Goal: Information Seeking & Learning: Learn about a topic

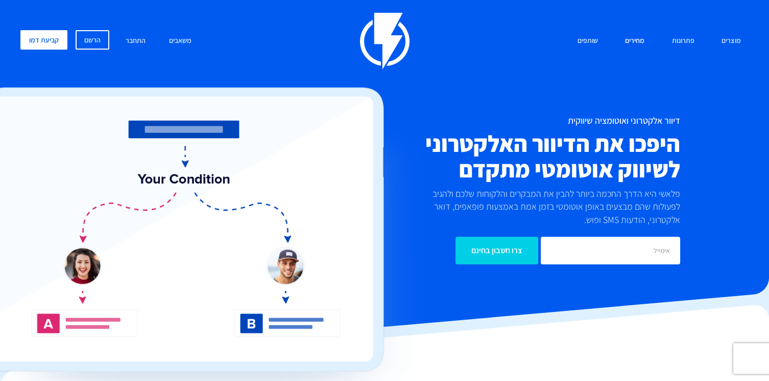
click at [627, 37] on link "מחירים" at bounding box center [635, 41] width 35 height 22
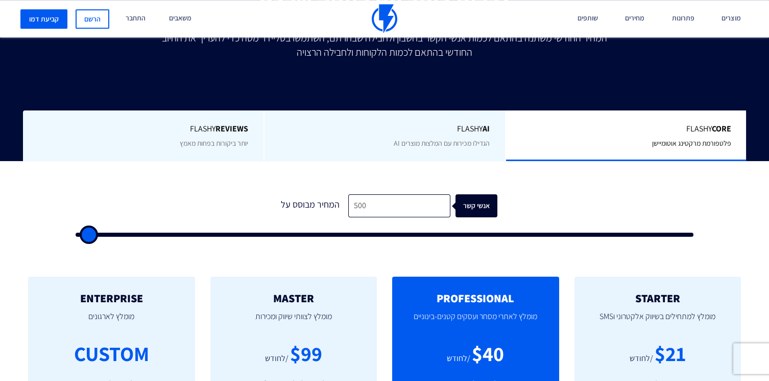
scroll to position [210, 0]
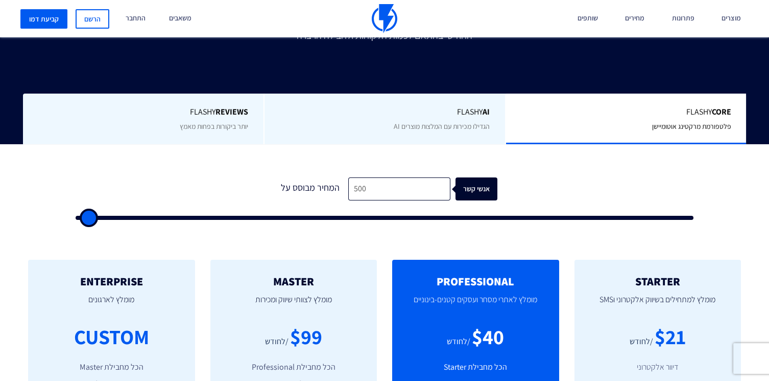
type input "500"
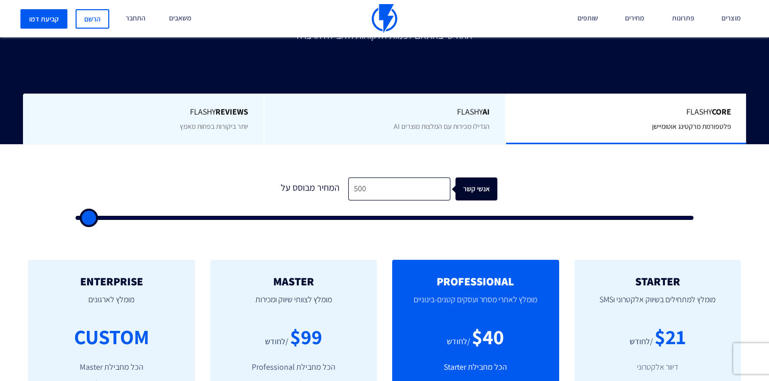
type input "500"
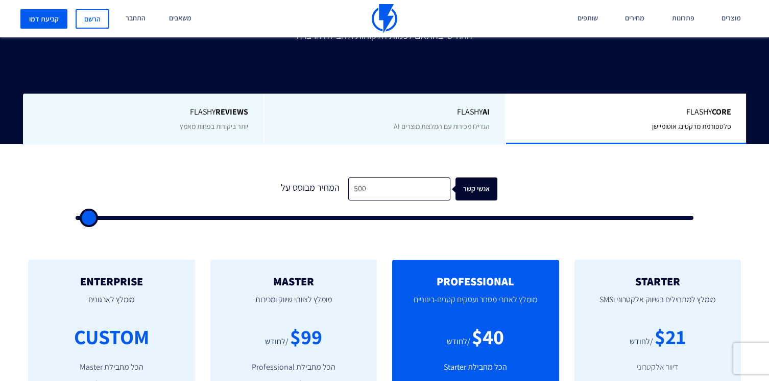
type input "500"
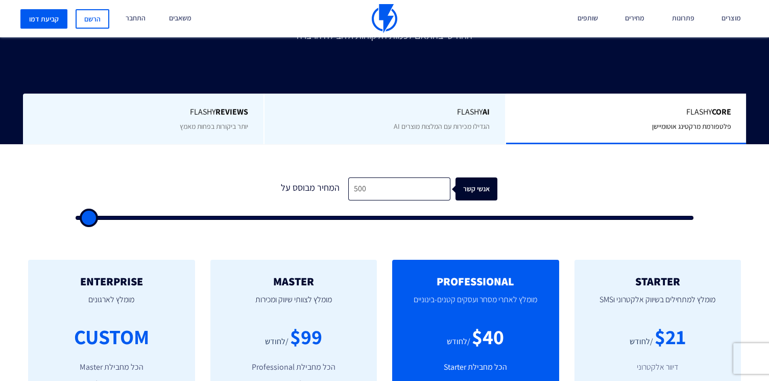
type input "500"
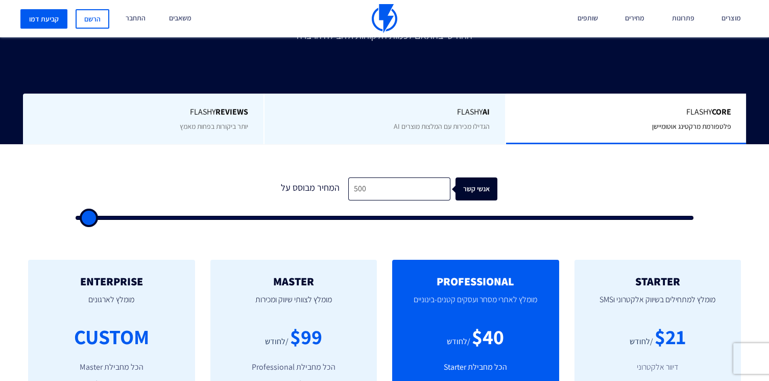
type input "500"
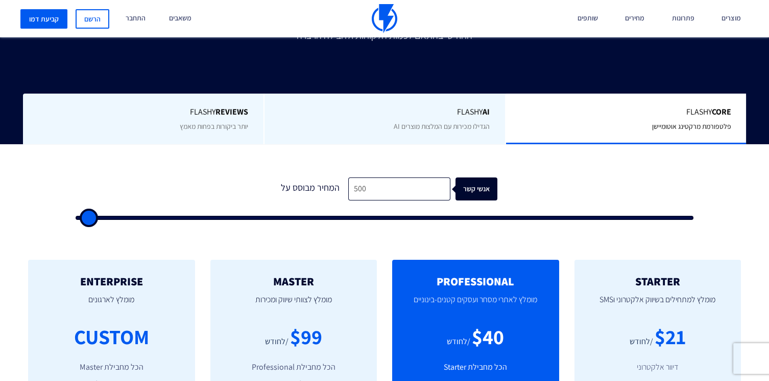
type input "500"
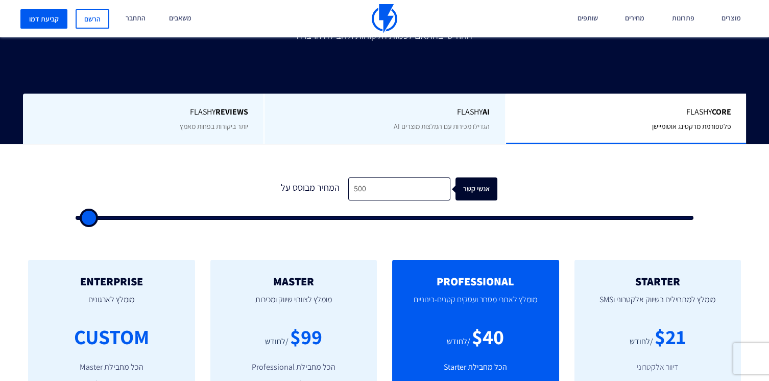
type input "500"
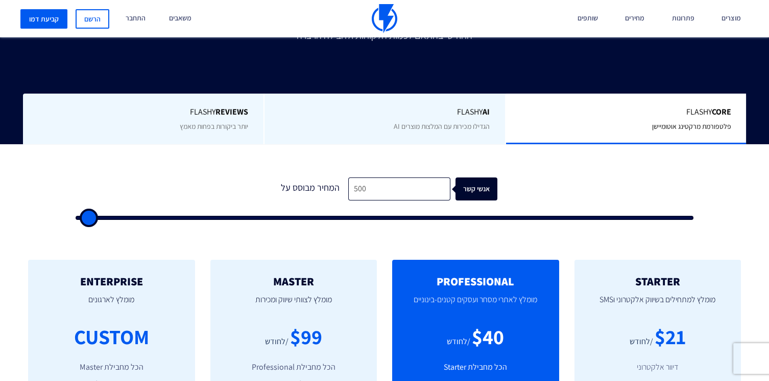
type input "500"
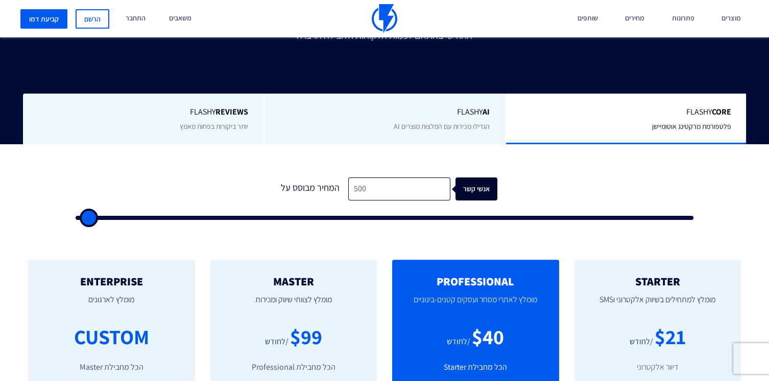
type input "500"
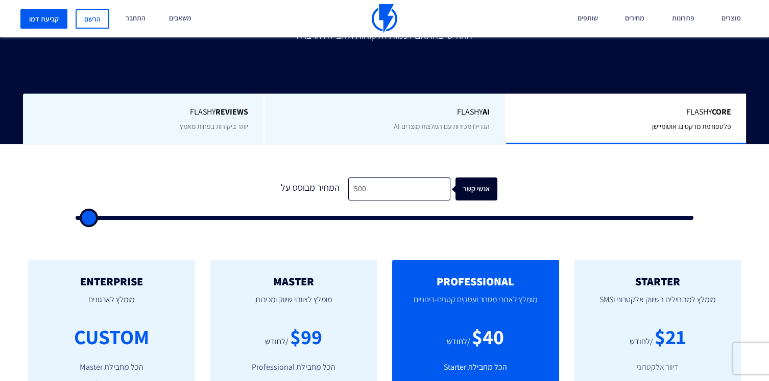
type input "500"
drag, startPoint x: 85, startPoint y: 218, endPoint x: 38, endPoint y: 214, distance: 47.2
click at [76, 216] on input "range" at bounding box center [385, 218] width 618 height 4
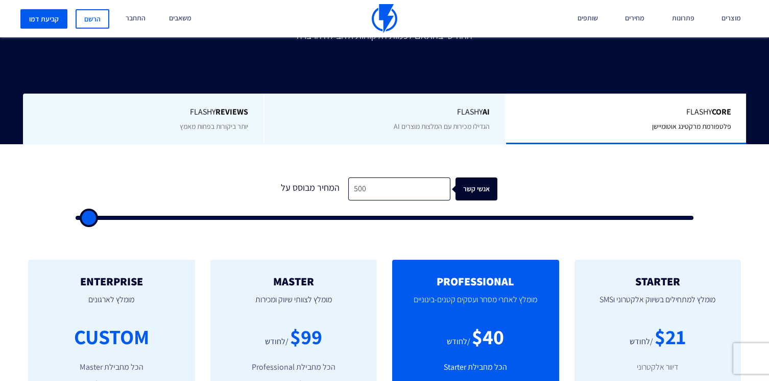
type input "500"
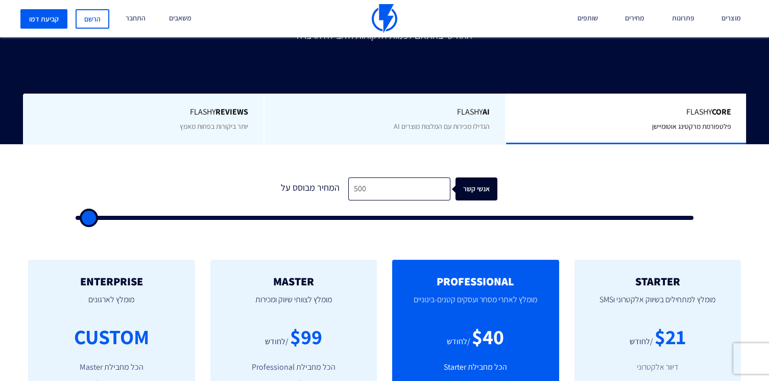
type input "500"
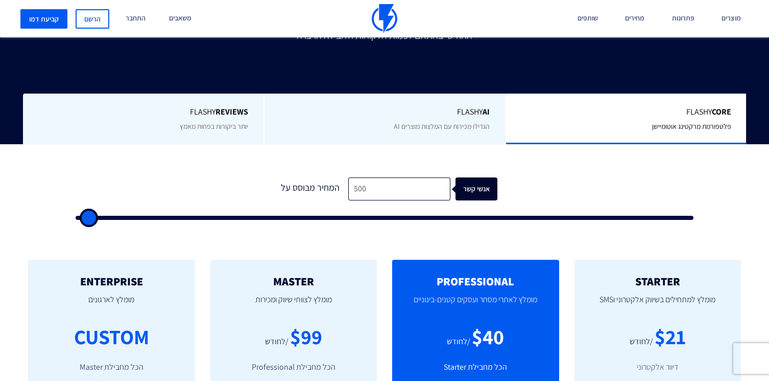
type input "500"
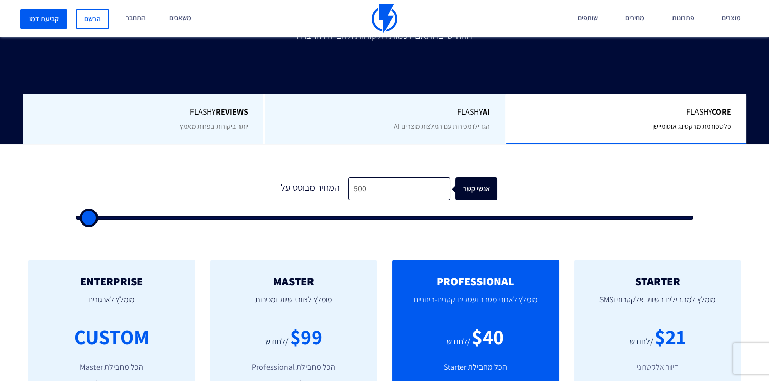
type input "500"
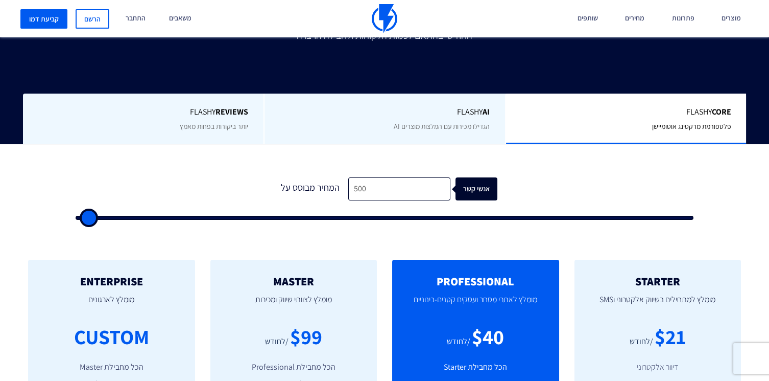
type input "500"
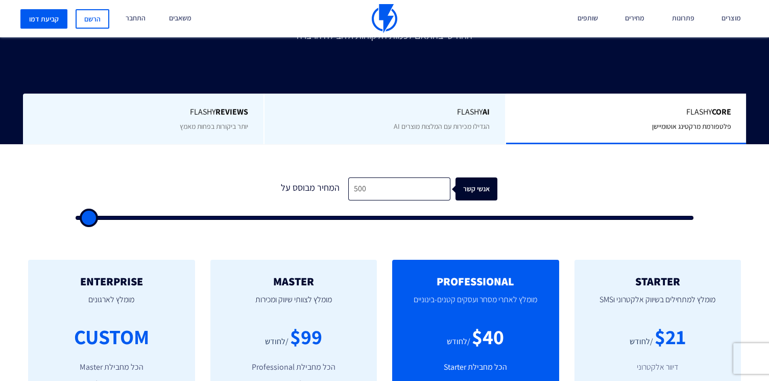
type input "500"
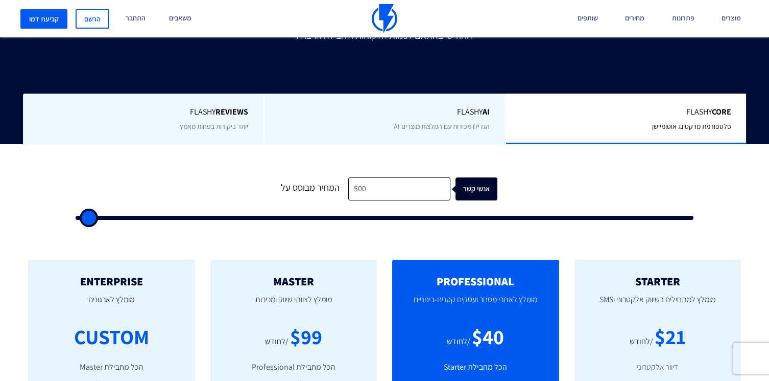
type input "1,000"
type input "1000"
type input "1,500"
type input "1500"
type input "2,000"
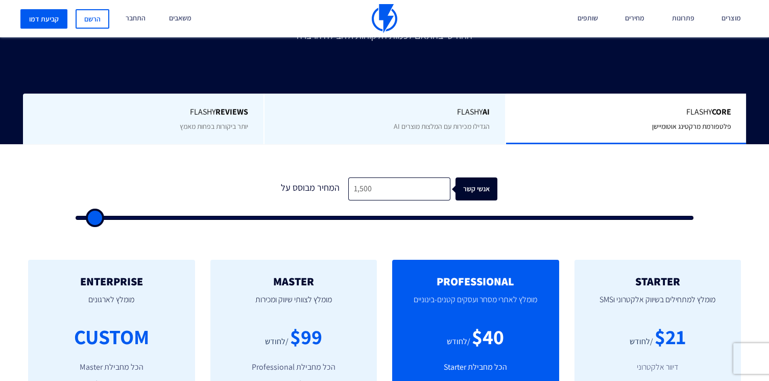
type input "2000"
type input "2,500"
type input "2500"
type input "3,000"
type input "3000"
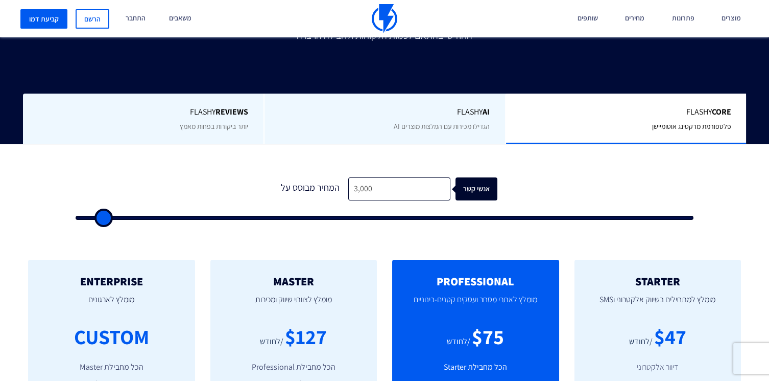
type input "3,500"
type input "3500"
type input "4,000"
type input "4000"
type input "4,500"
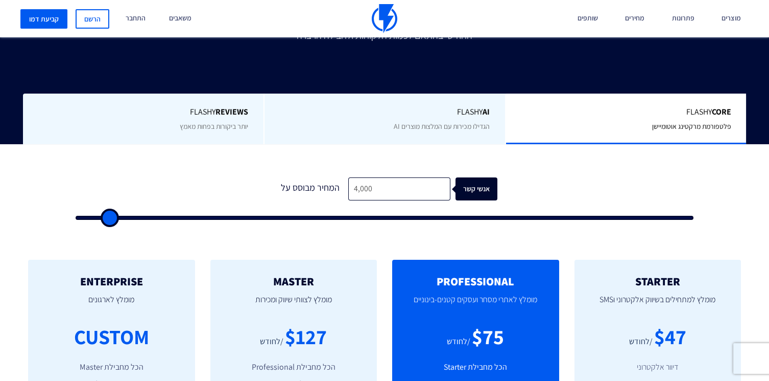
type input "4500"
type input "5,000"
type input "5000"
type input "5,500"
type input "5500"
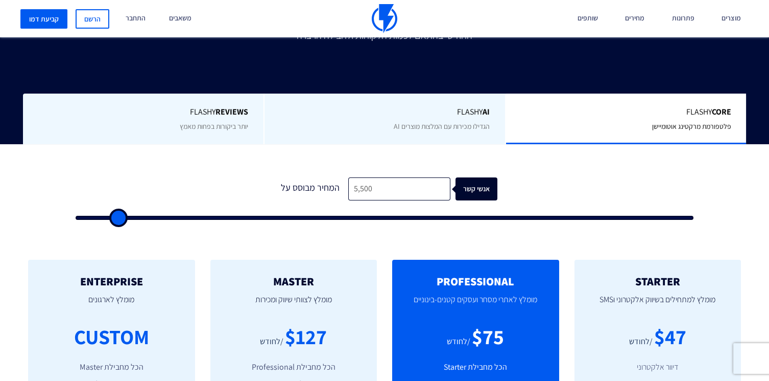
type input "6,000"
type input "6000"
type input "6,500"
type input "6500"
type input "7,000"
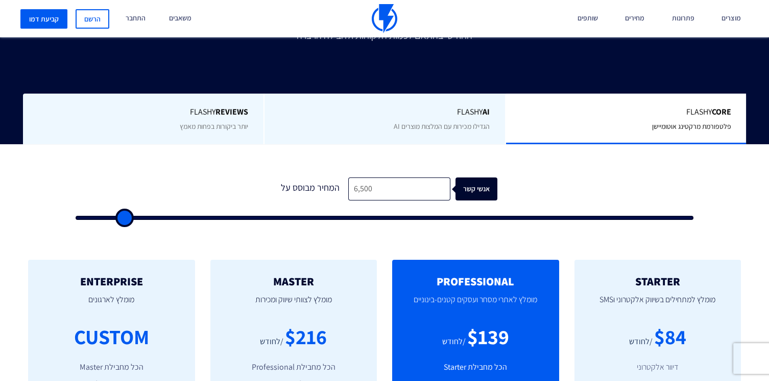
type input "7000"
type input "7,500"
type input "7500"
type input "8,500"
type input "8500"
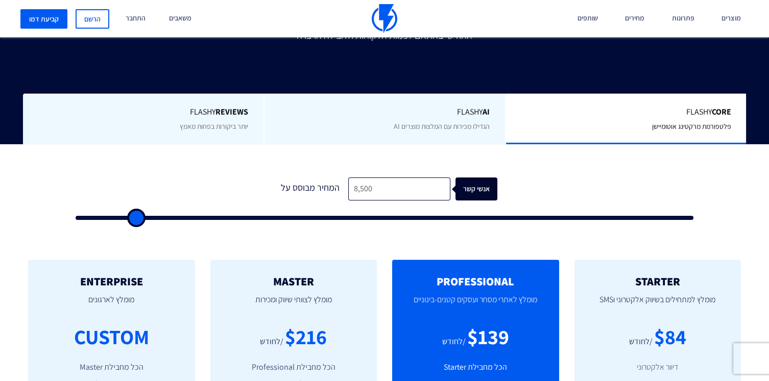
type input "9,500"
type input "9500"
type input "11,000"
type input "11000"
type input "12,500"
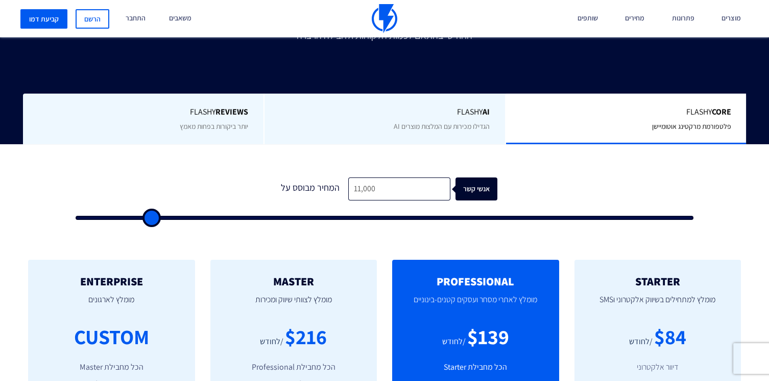
type input "12500"
type input "13,500"
type input "13500"
type input "14,500"
type input "14500"
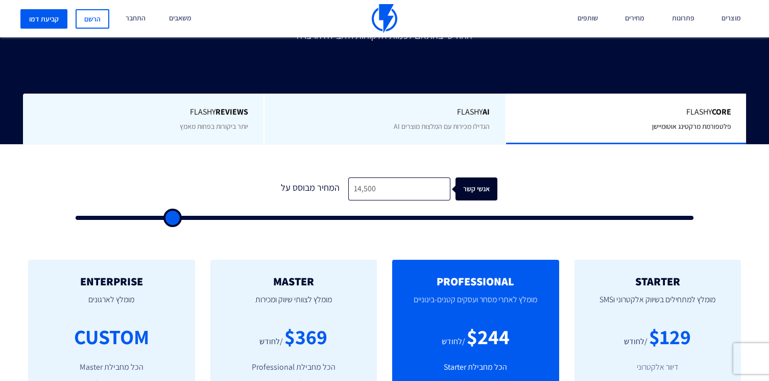
type input "15,500"
type input "15500"
type input "16,000"
type input "16000"
type input "16,500"
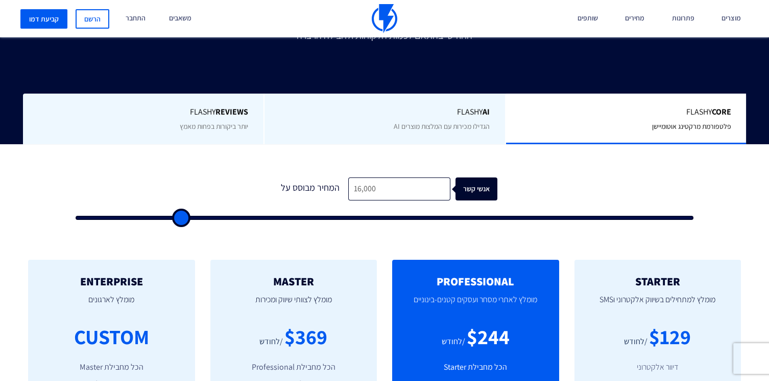
type input "16500"
type input "17,000"
type input "17000"
type input "17,500"
type input "17500"
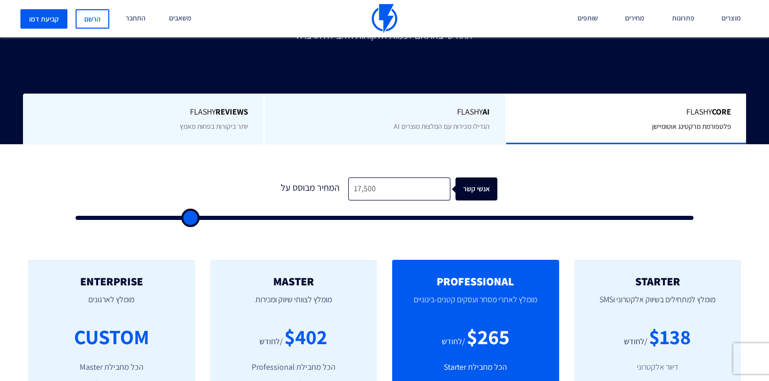
type input "18,000"
type input "18000"
type input "19,000"
type input "19000"
type input "19,500"
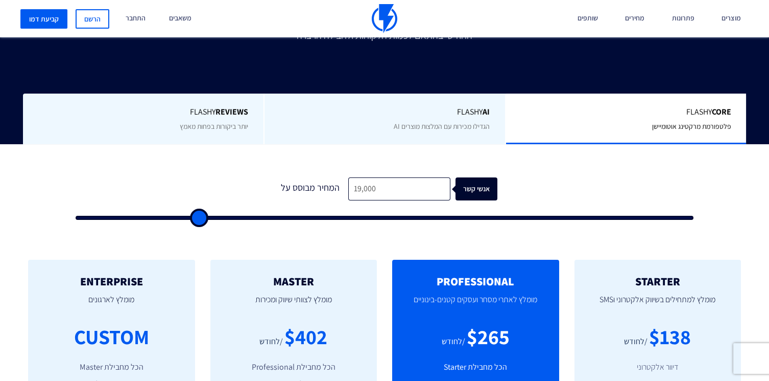
type input "19500"
type input "20,000"
type input "20000"
type input "20,500"
type input "20500"
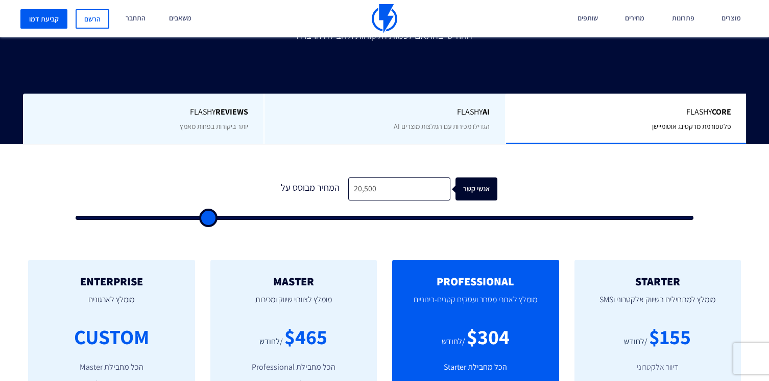
type input "21,000"
type input "21000"
type input "21,500"
type input "21500"
type input "22,000"
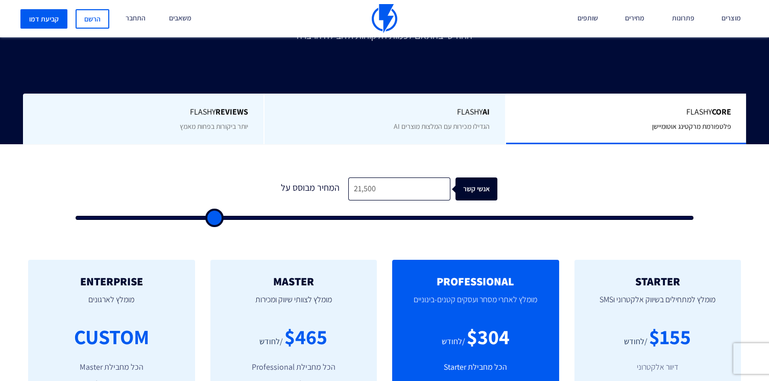
type input "22000"
type input "22,500"
type input "22500"
type input "23,000"
type input "23000"
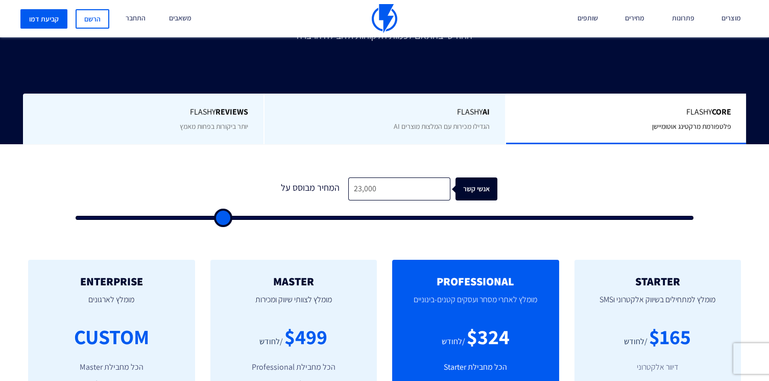
type input "22,500"
type input "22500"
type input "22,000"
type input "22000"
type input "21,500"
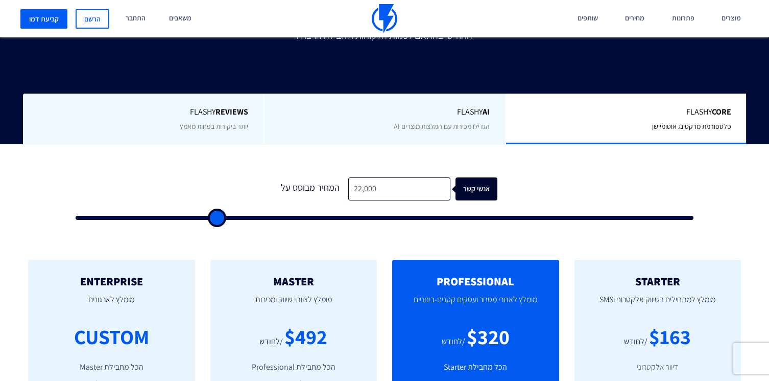
type input "21500"
type input "21,000"
type input "21000"
type input "20,500"
type input "20500"
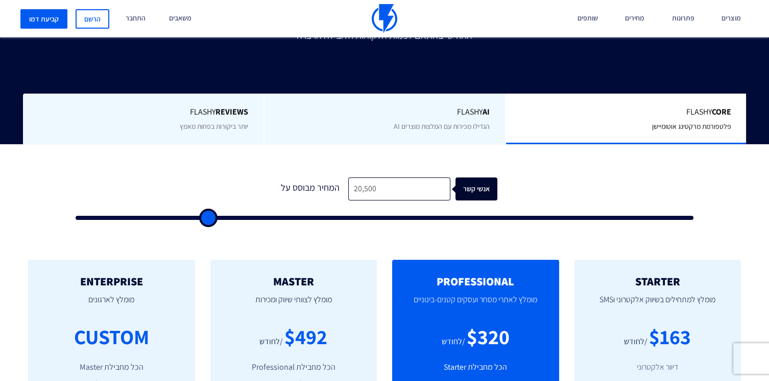
type input "20,000"
type input "20000"
type input "19,500"
type input "19500"
type input "19,000"
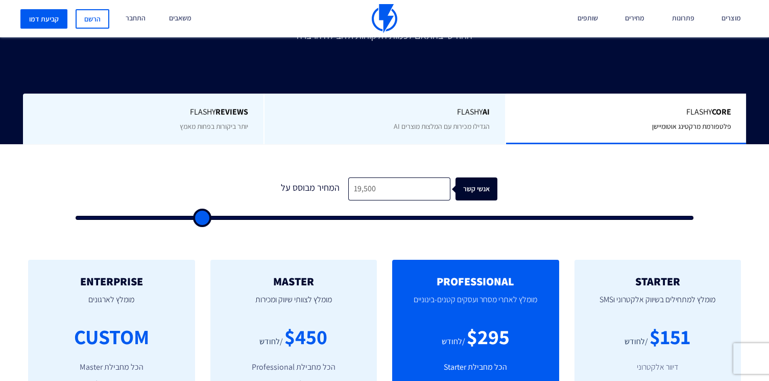
type input "19000"
type input "18,500"
type input "18500"
type input "18,000"
type input "18000"
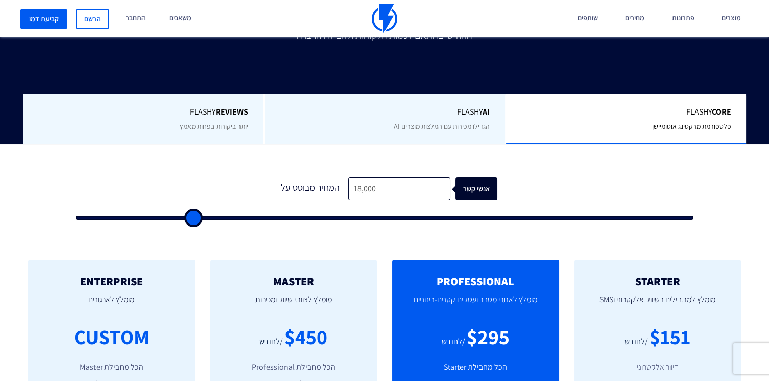
type input "17,500"
type input "17500"
type input "17,000"
type input "17000"
type input "16,500"
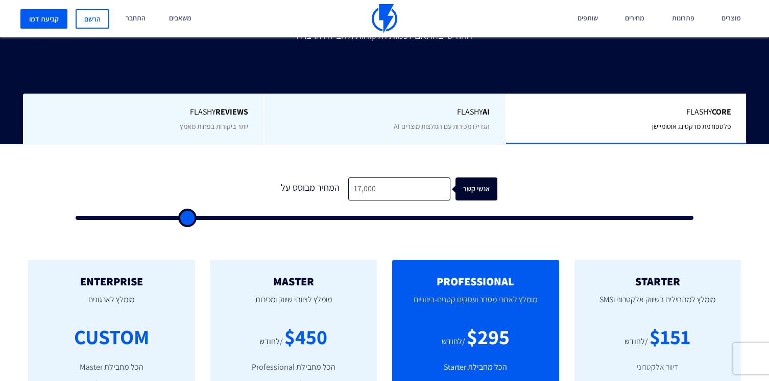
type input "16500"
type input "16,000"
type input "16000"
type input "15,000"
type input "15000"
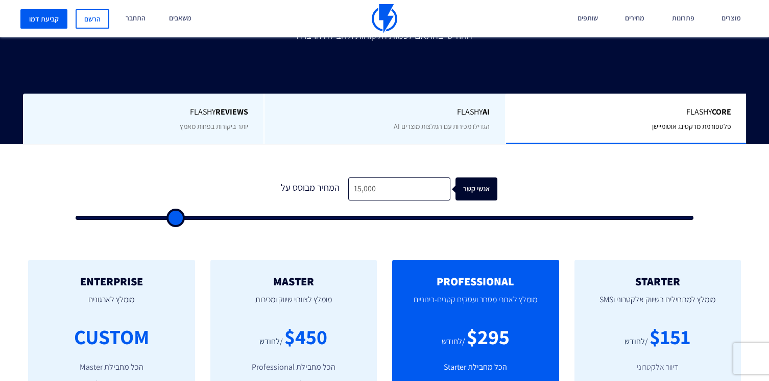
type input "14,000"
type input "14000"
type input "13,500"
type input "13500"
type input "12,500"
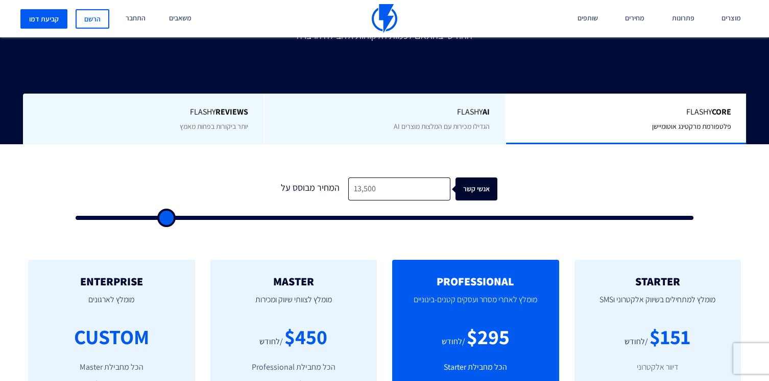
type input "12500"
type input "12,000"
type input "12000"
type input "11,500"
type input "11500"
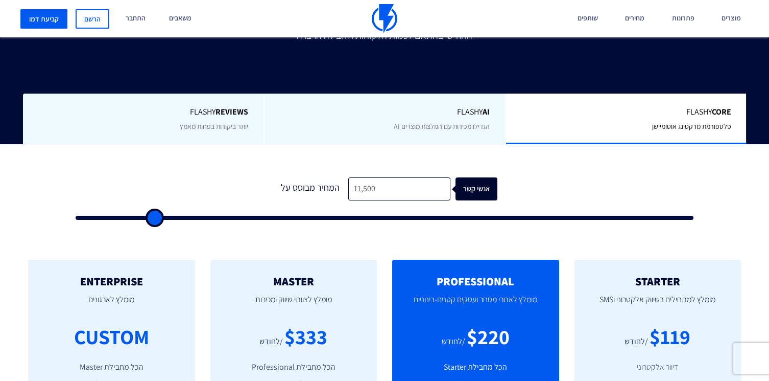
type input "10,500"
type input "10500"
type input "9,500"
type input "9500"
type input "8,500"
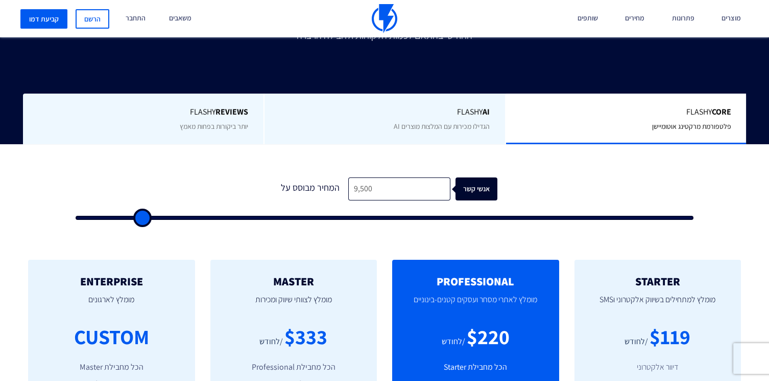
type input "8500"
type input "8,000"
type input "8000"
type input "7,000"
type input "7000"
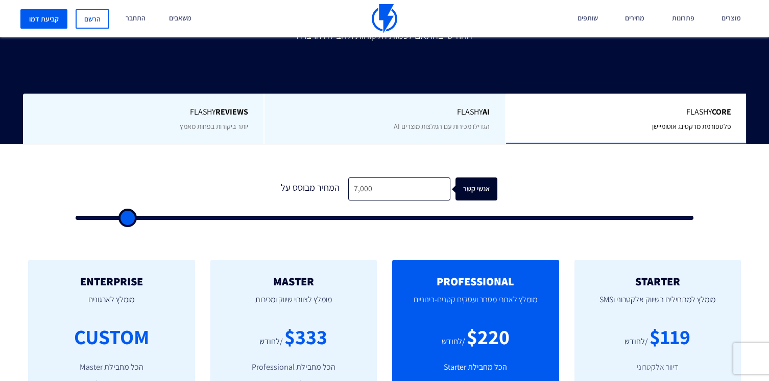
type input "6,000"
type input "6000"
drag, startPoint x: 88, startPoint y: 215, endPoint x: 39, endPoint y: 218, distance: 49.1
click at [76, 218] on input "range" at bounding box center [385, 218] width 618 height 4
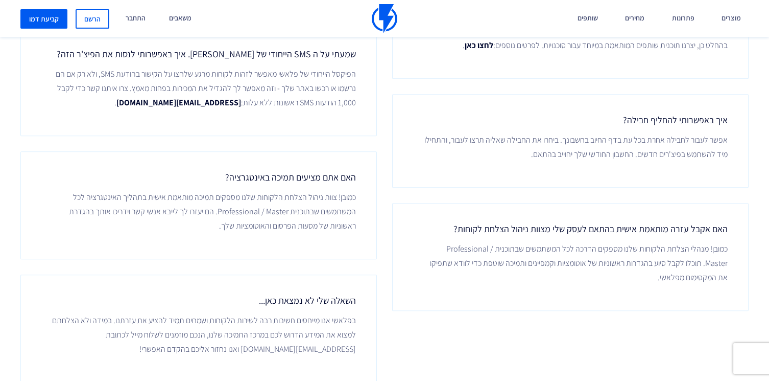
scroll to position [2103, 0]
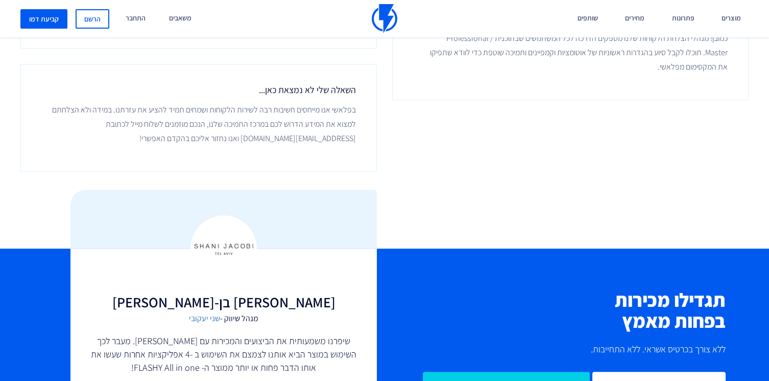
click at [285, 304] on h3 "[PERSON_NAME] בן-[PERSON_NAME]" at bounding box center [224, 302] width 266 height 16
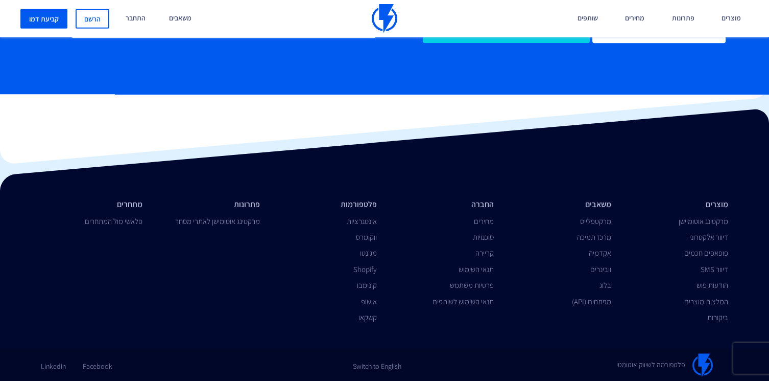
scroll to position [2465, 0]
